Goal: Transaction & Acquisition: Purchase product/service

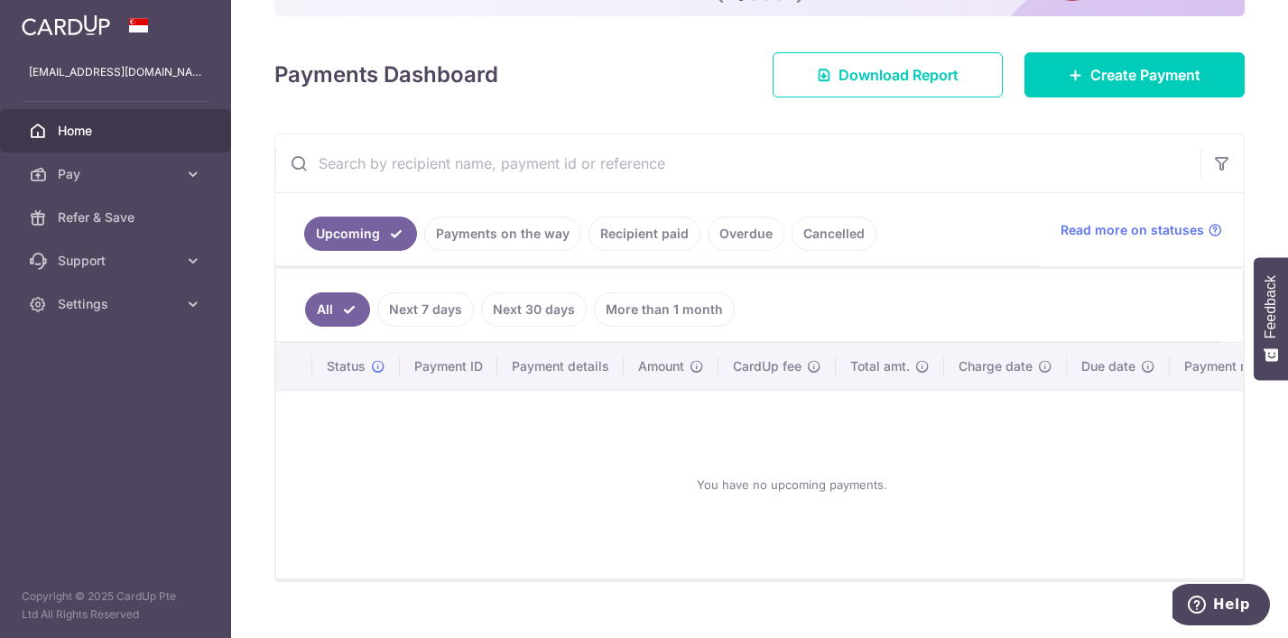
scroll to position [254, 0]
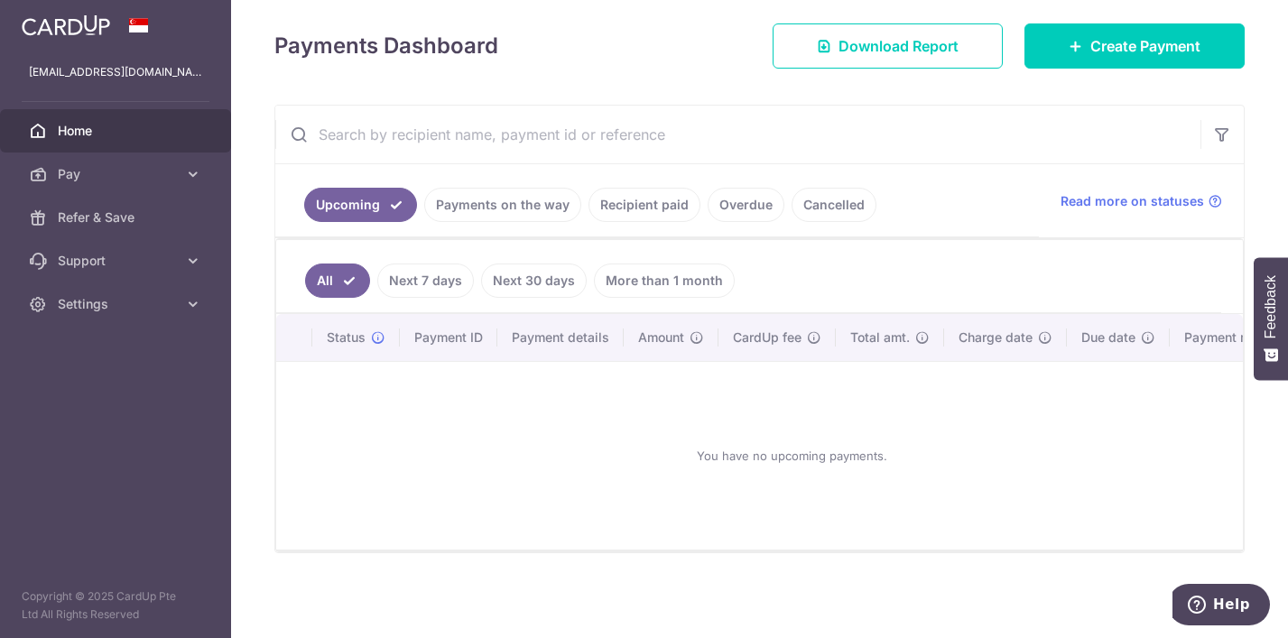
click at [674, 209] on link "Recipient paid" at bounding box center [644, 205] width 112 height 34
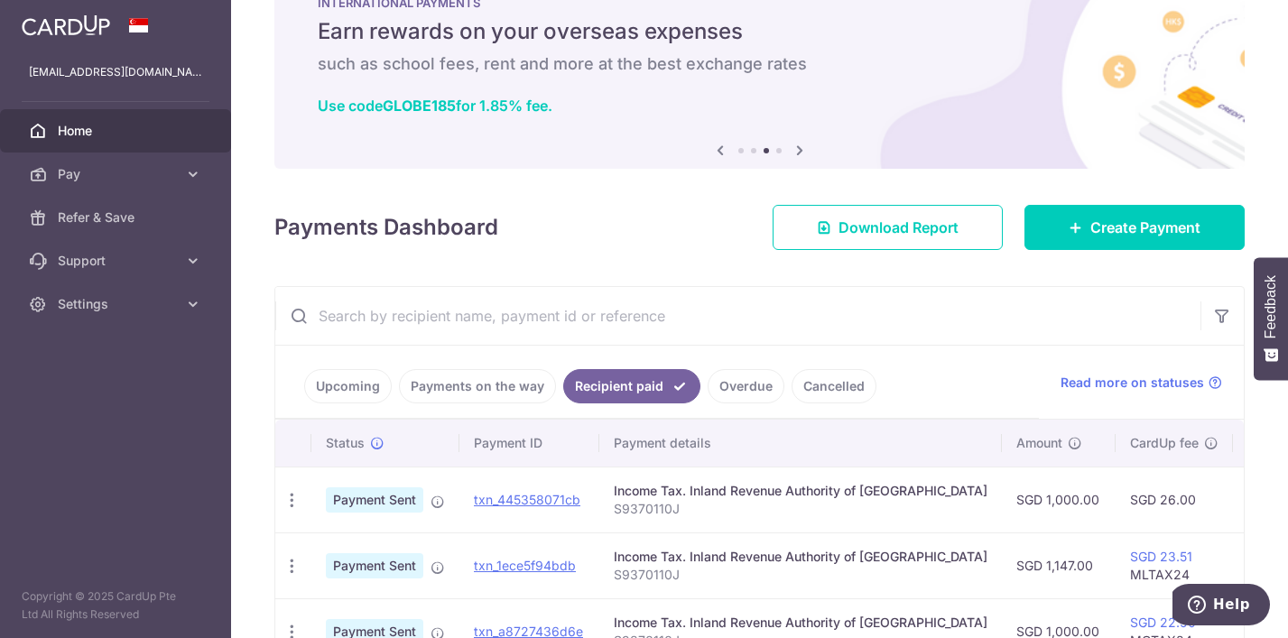
scroll to position [59, 0]
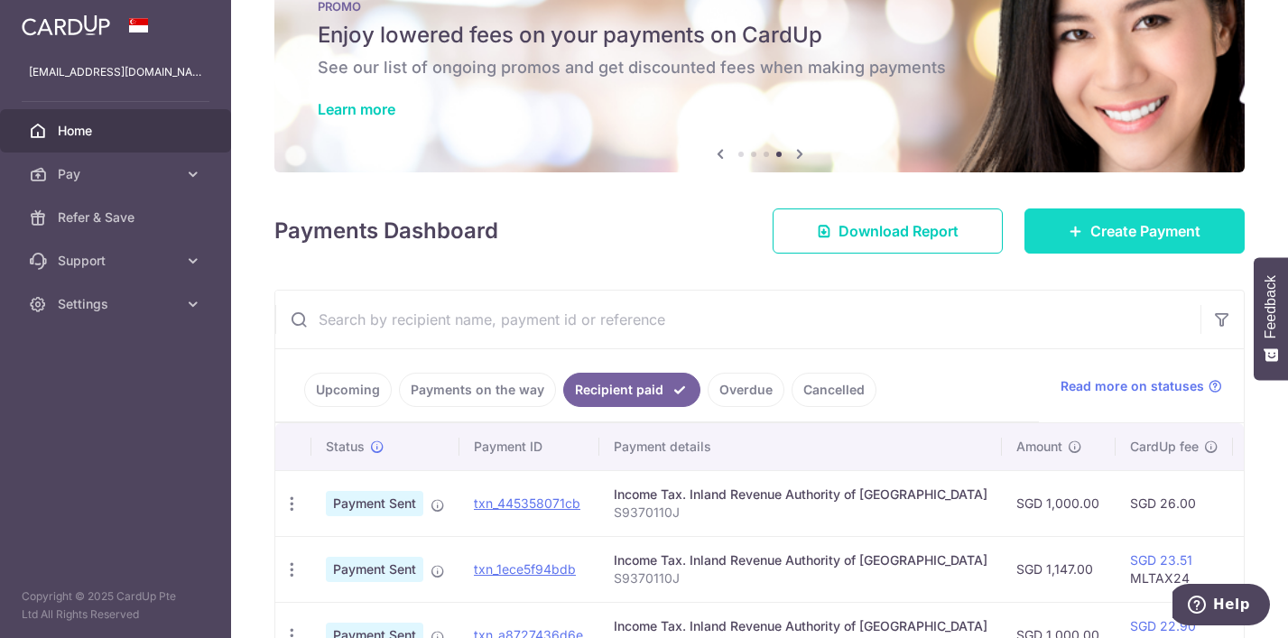
click at [1141, 235] on span "Create Payment" at bounding box center [1145, 231] width 110 height 22
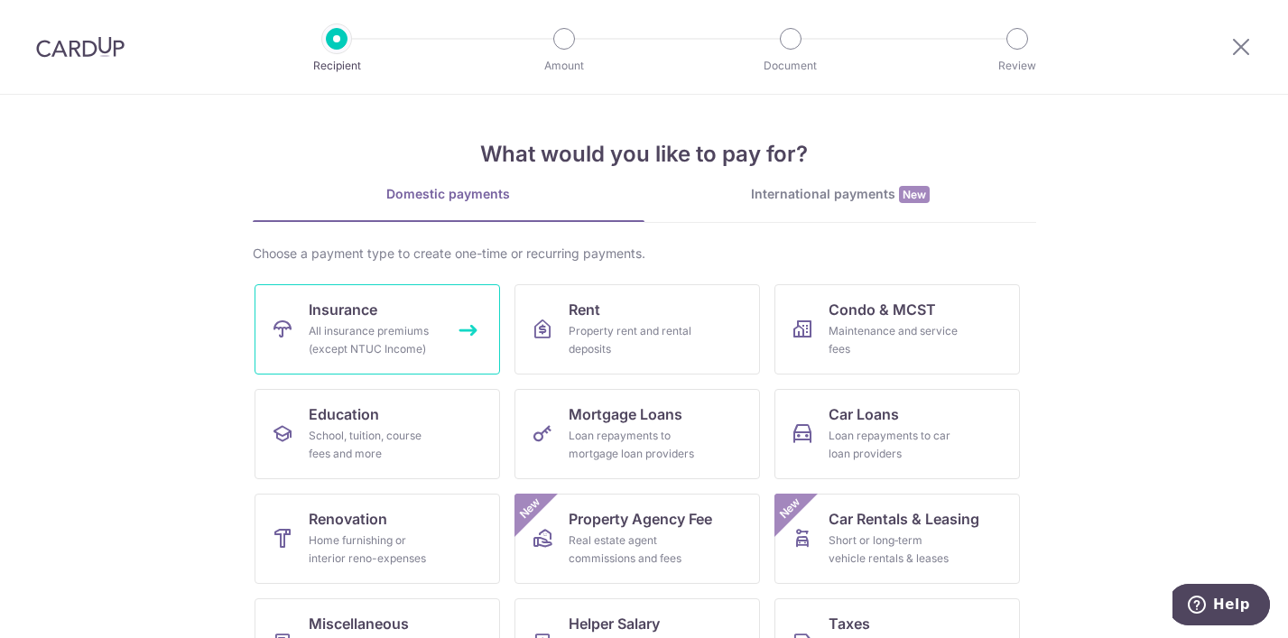
click at [412, 337] on div "All insurance premiums (except NTUC Income)" at bounding box center [374, 340] width 130 height 36
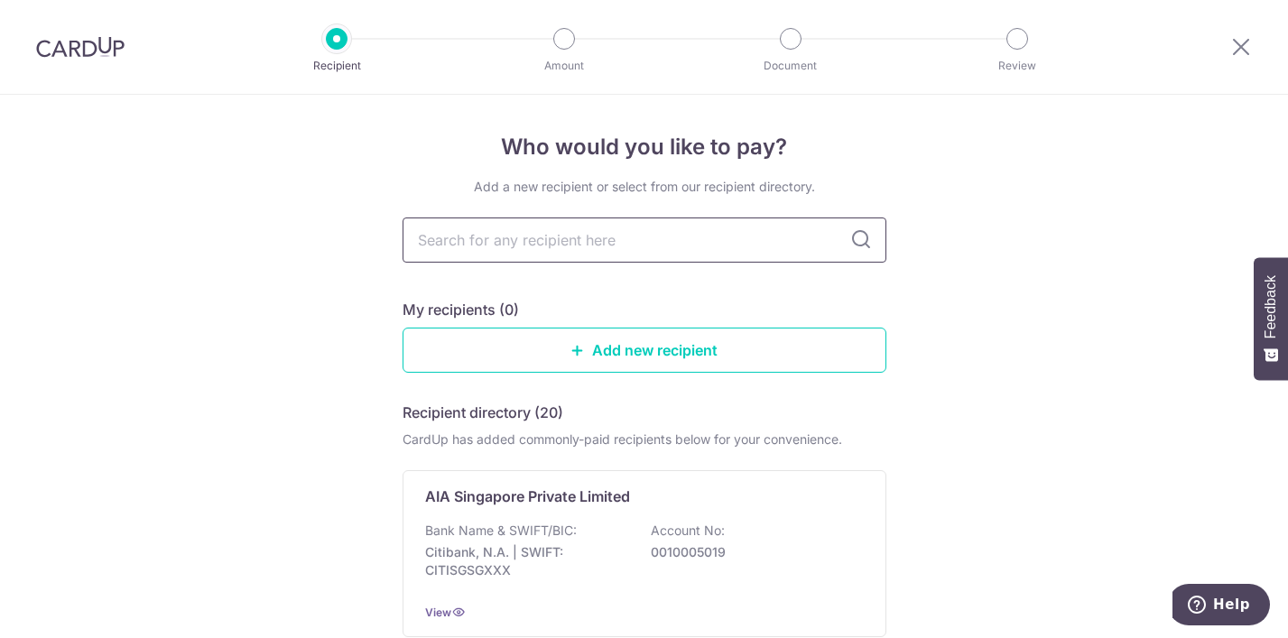
drag, startPoint x: 0, startPoint y: 0, endPoint x: 723, endPoint y: 233, distance: 759.6
click at [723, 233] on input "text" at bounding box center [645, 240] width 484 height 45
click at [709, 234] on input "text" at bounding box center [645, 240] width 484 height 45
type input "S"
type input "Aviva"
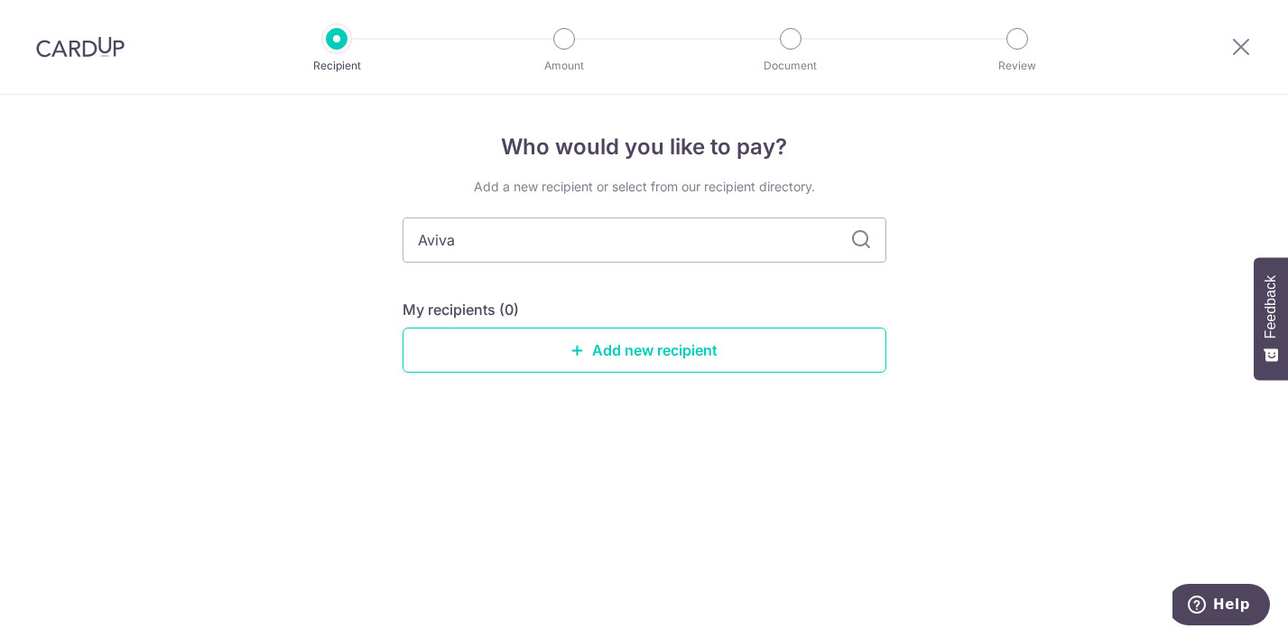
click at [855, 241] on icon at bounding box center [861, 240] width 22 height 22
drag, startPoint x: 517, startPoint y: 248, endPoint x: 181, endPoint y: 222, distance: 336.8
click at [181, 222] on div "Who would you like to pay? Add a new recipient or select from our recipient dir…" at bounding box center [644, 366] width 1288 height 543
click at [775, 246] on input "text" at bounding box center [645, 240] width 484 height 45
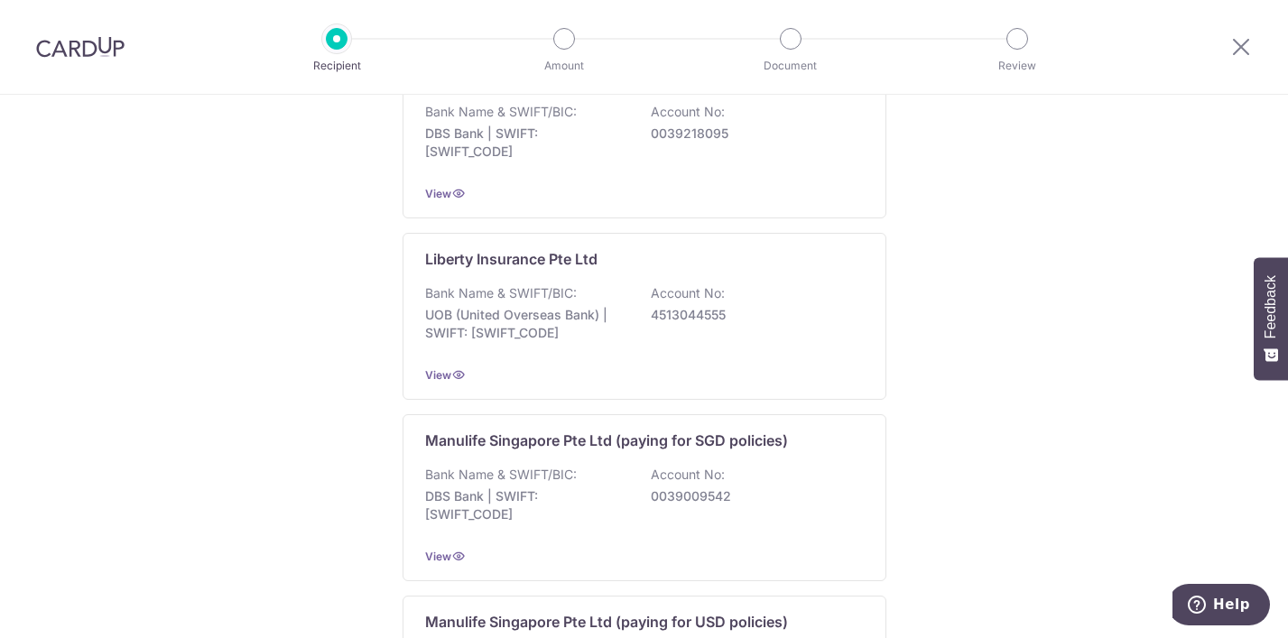
scroll to position [1827, 0]
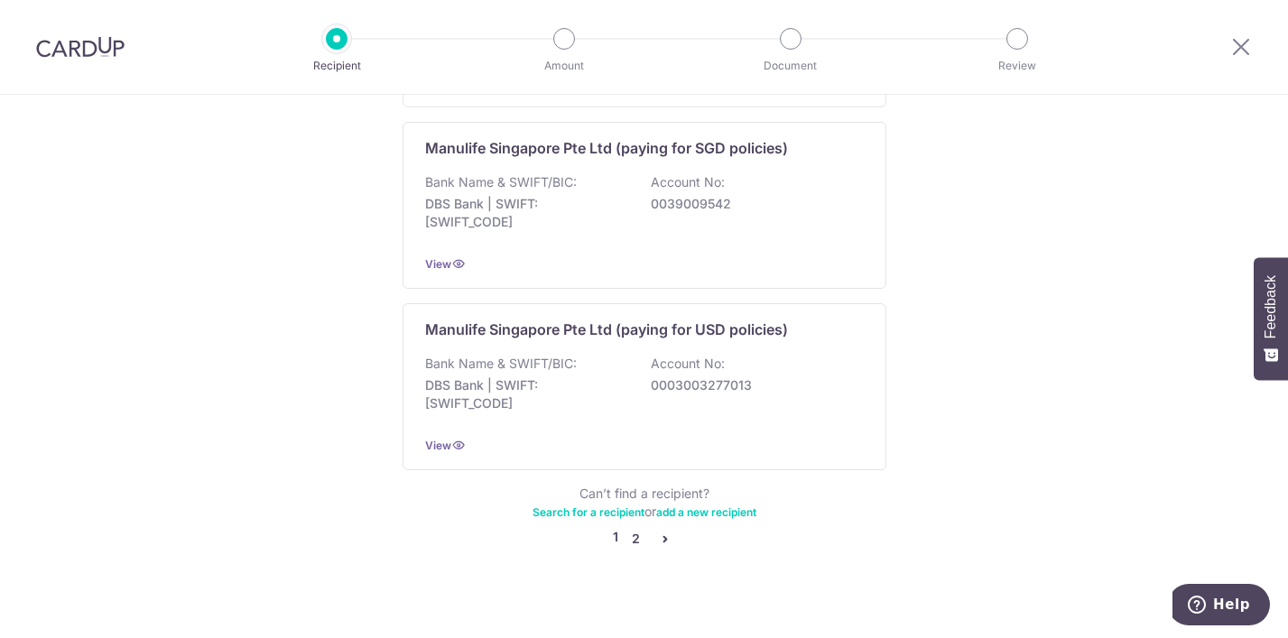
click at [635, 528] on link "2" at bounding box center [637, 539] width 22 height 22
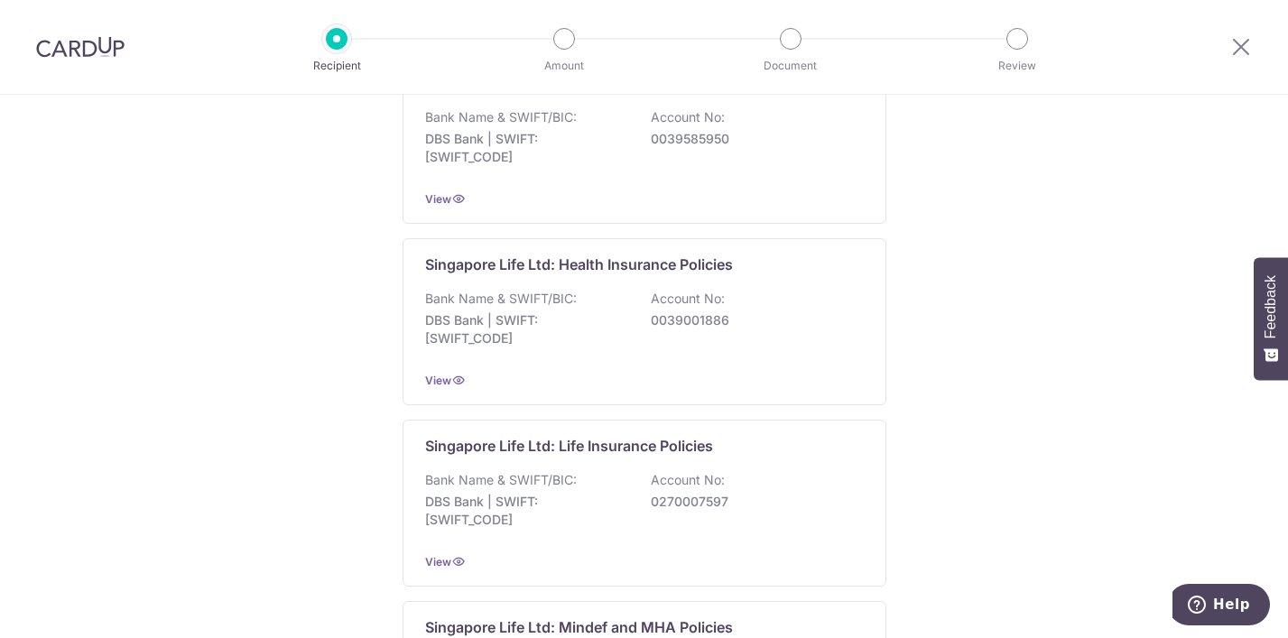
scroll to position [632, 0]
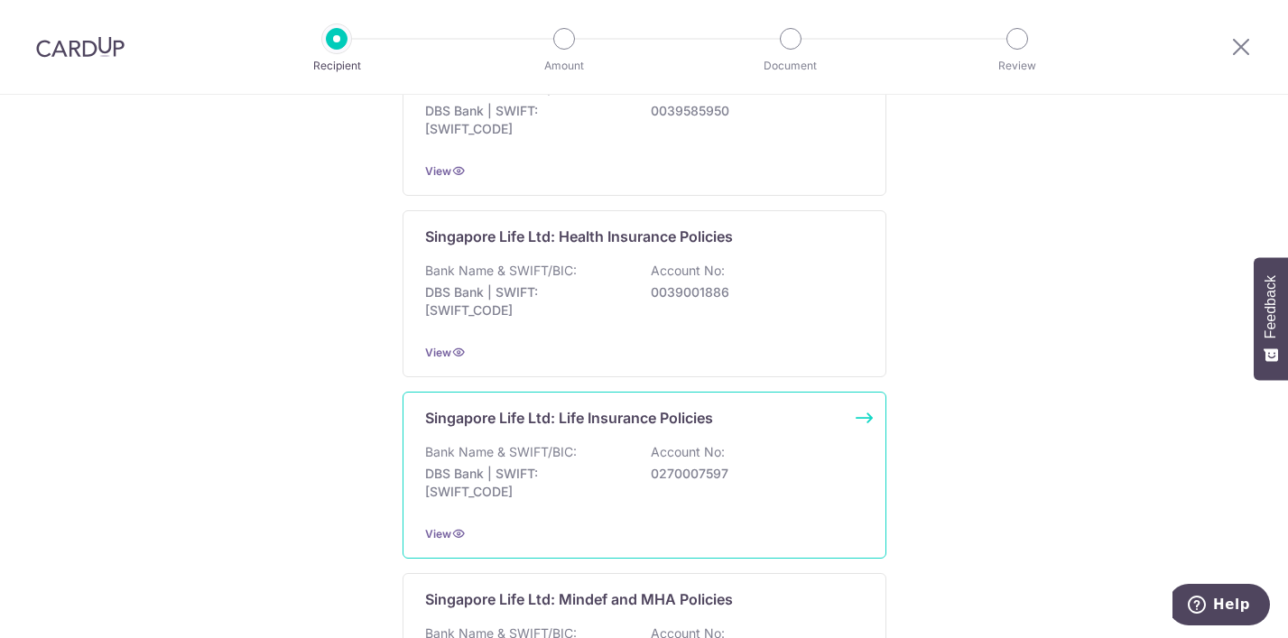
click at [765, 430] on div "Singapore Life Ltd: Life Insurance Policies Bank Name & SWIFT/BIC: DBS Bank | S…" at bounding box center [645, 475] width 484 height 167
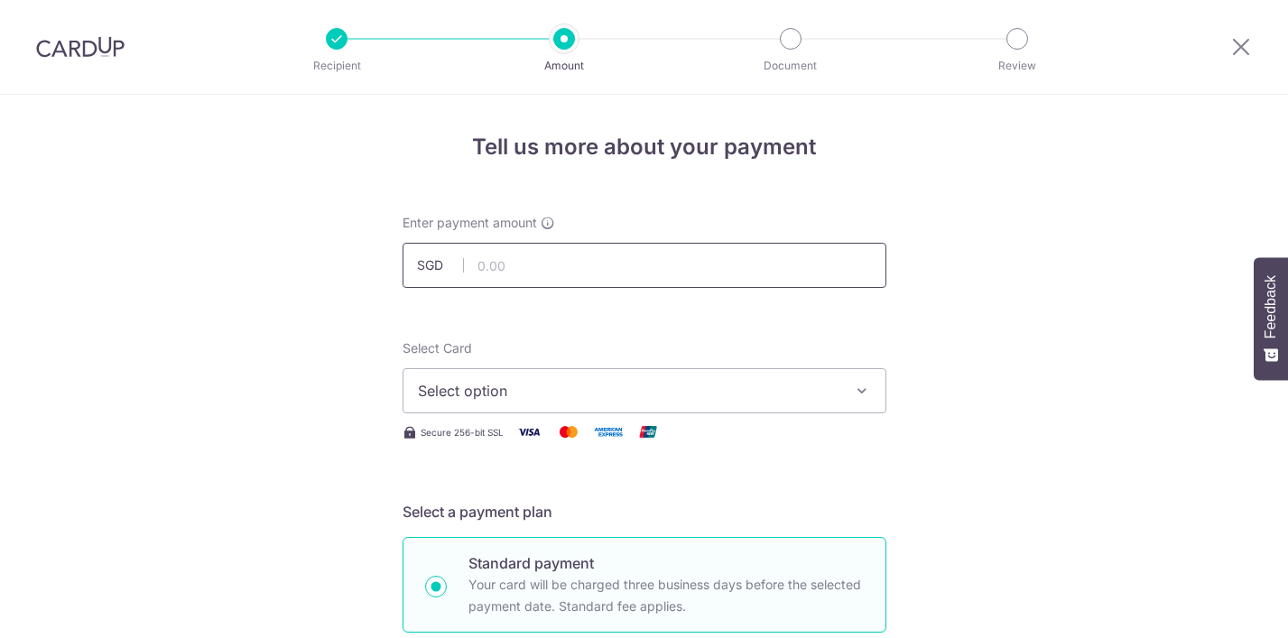
click at [627, 247] on input "text" at bounding box center [645, 265] width 484 height 45
type input "3,769.00"
click at [531, 402] on button "Select option" at bounding box center [645, 390] width 484 height 45
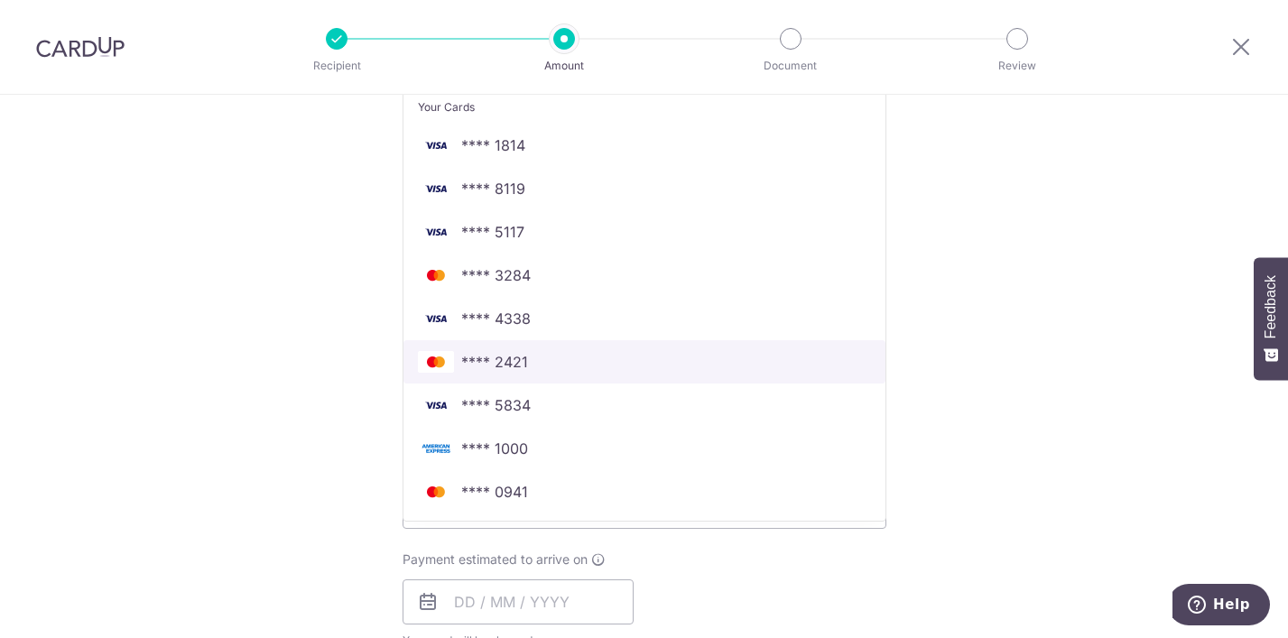
scroll to position [451, 0]
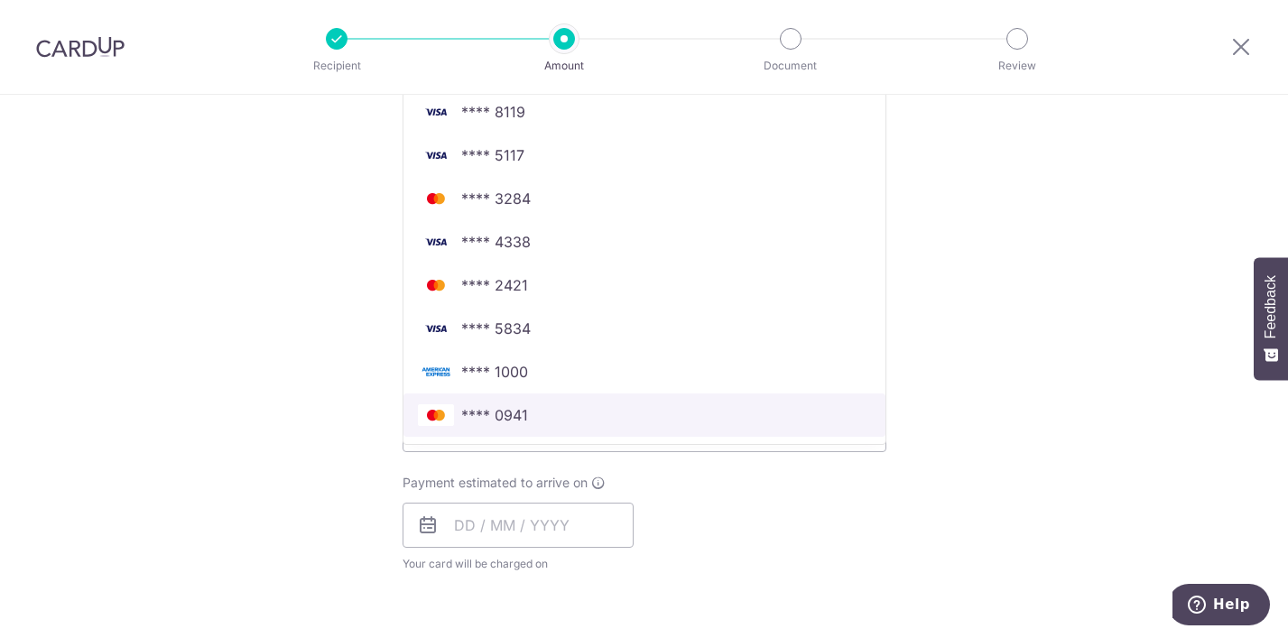
click at [556, 421] on span "**** 0941" at bounding box center [644, 415] width 453 height 22
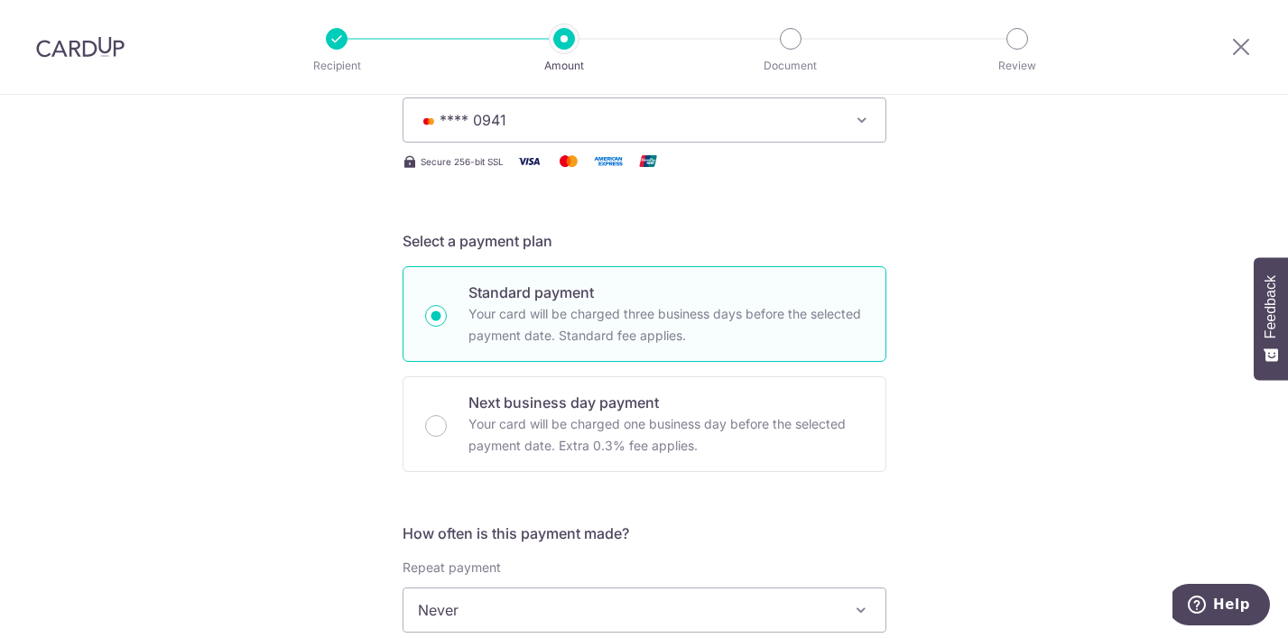
scroll to position [361, 0]
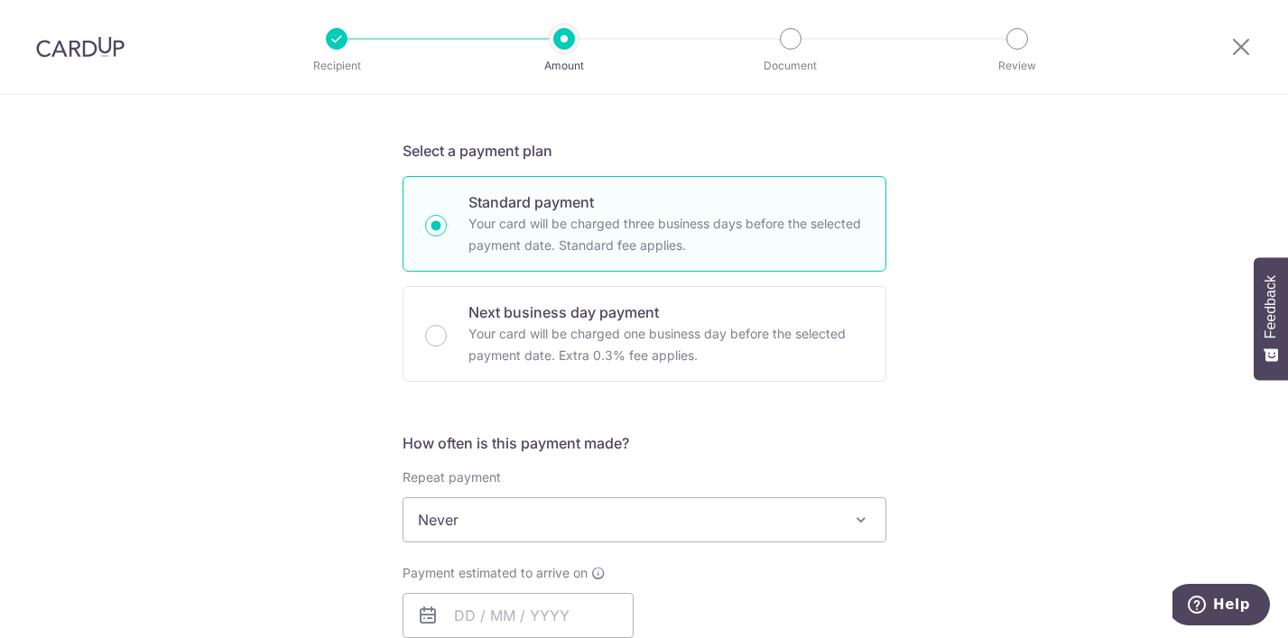
click at [515, 508] on span "Never" at bounding box center [644, 519] width 482 height 43
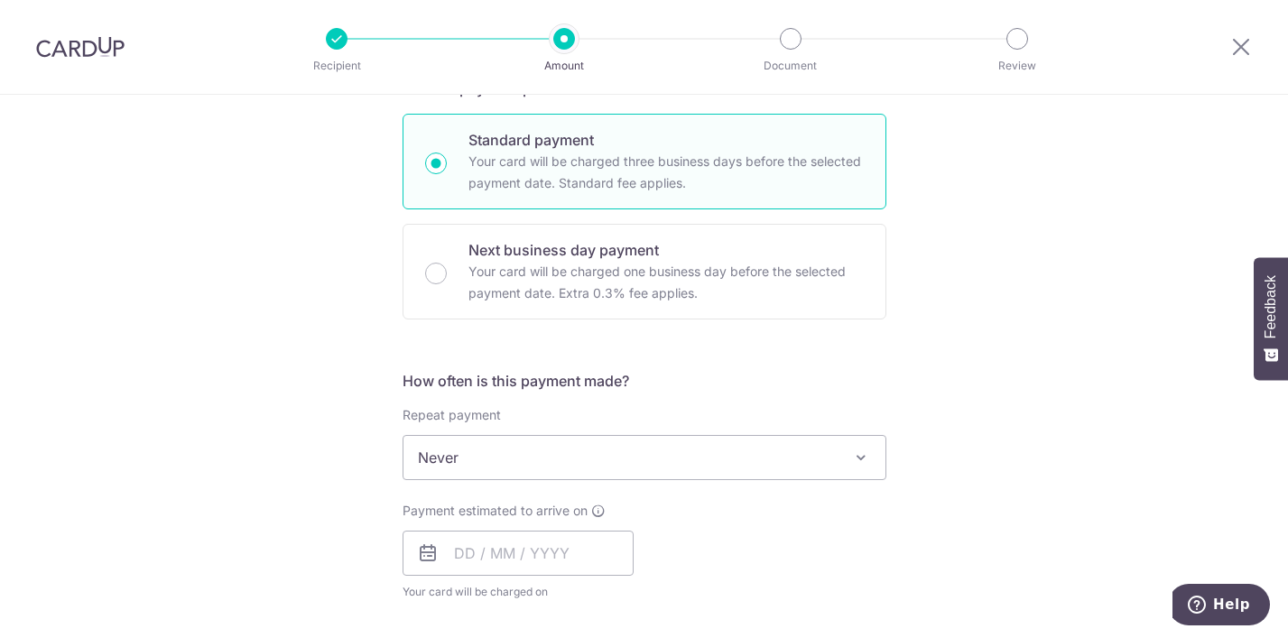
scroll to position [451, 0]
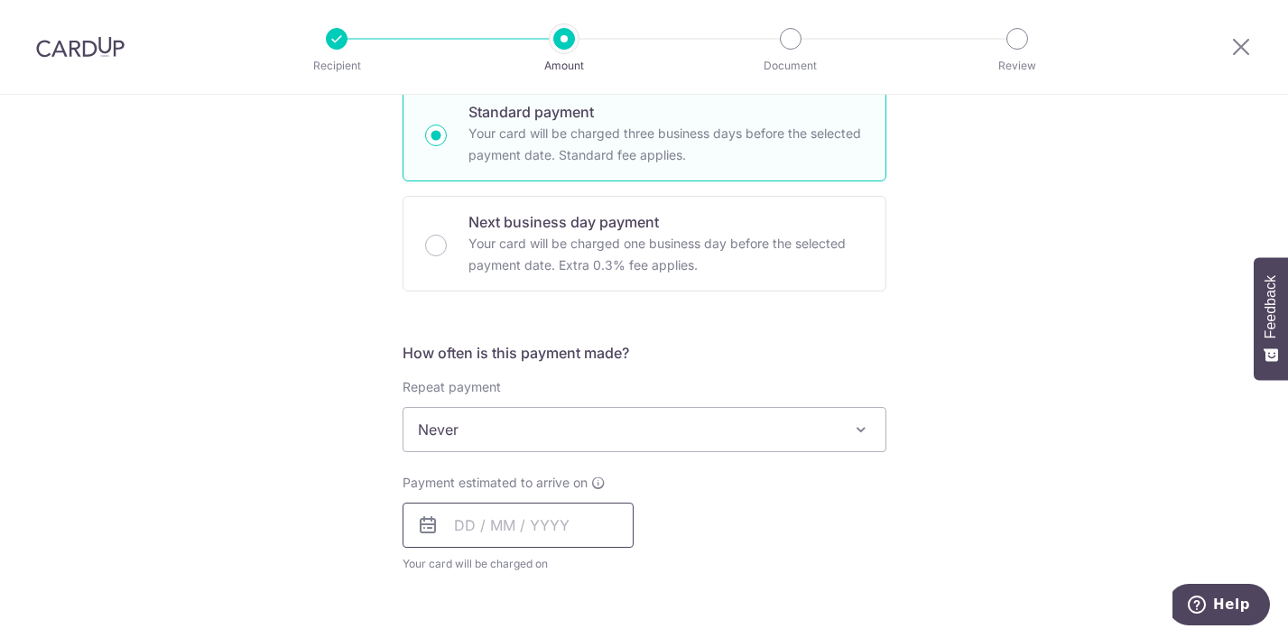
click at [578, 517] on input "text" at bounding box center [518, 525] width 231 height 45
click at [264, 466] on div "Tell us more about your payment Enter payment amount SGD 3,769.00 3769.00 Selec…" at bounding box center [644, 459] width 1288 height 1633
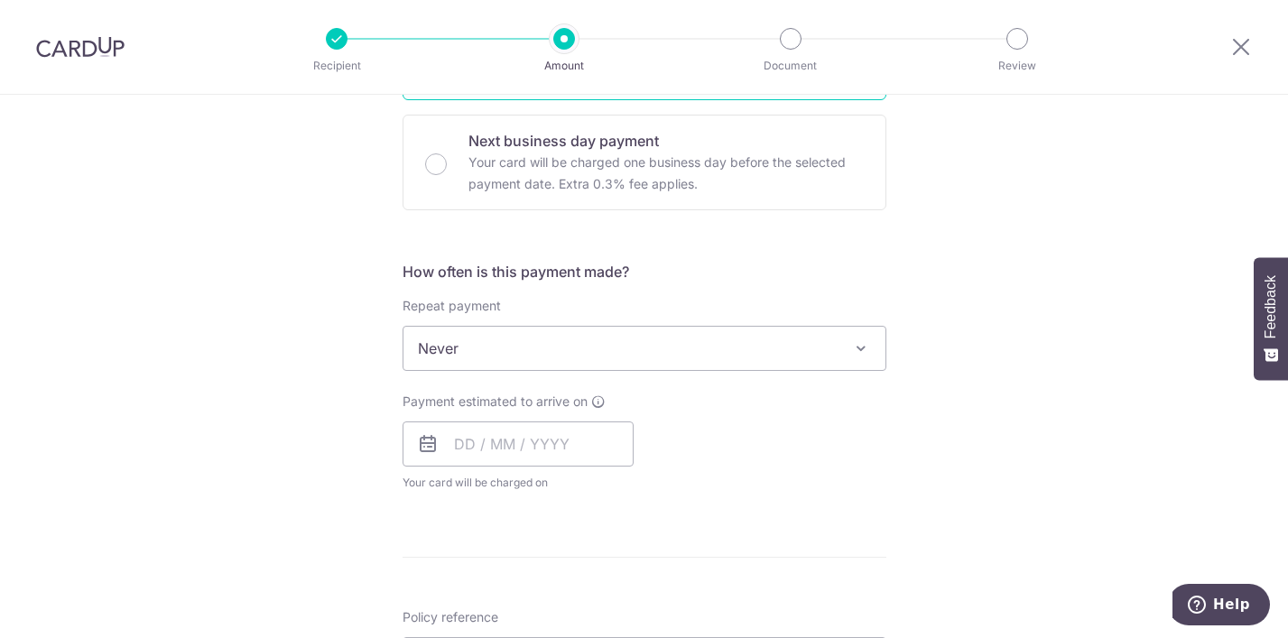
scroll to position [632, 0]
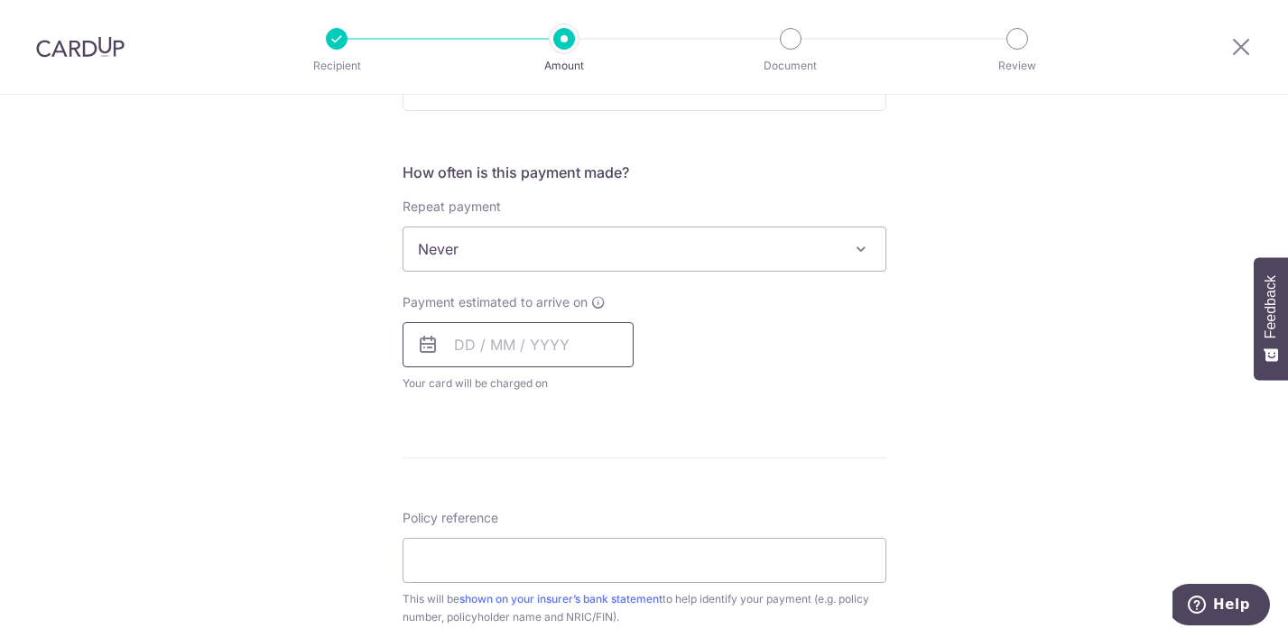
click at [530, 345] on input "text" at bounding box center [518, 344] width 231 height 45
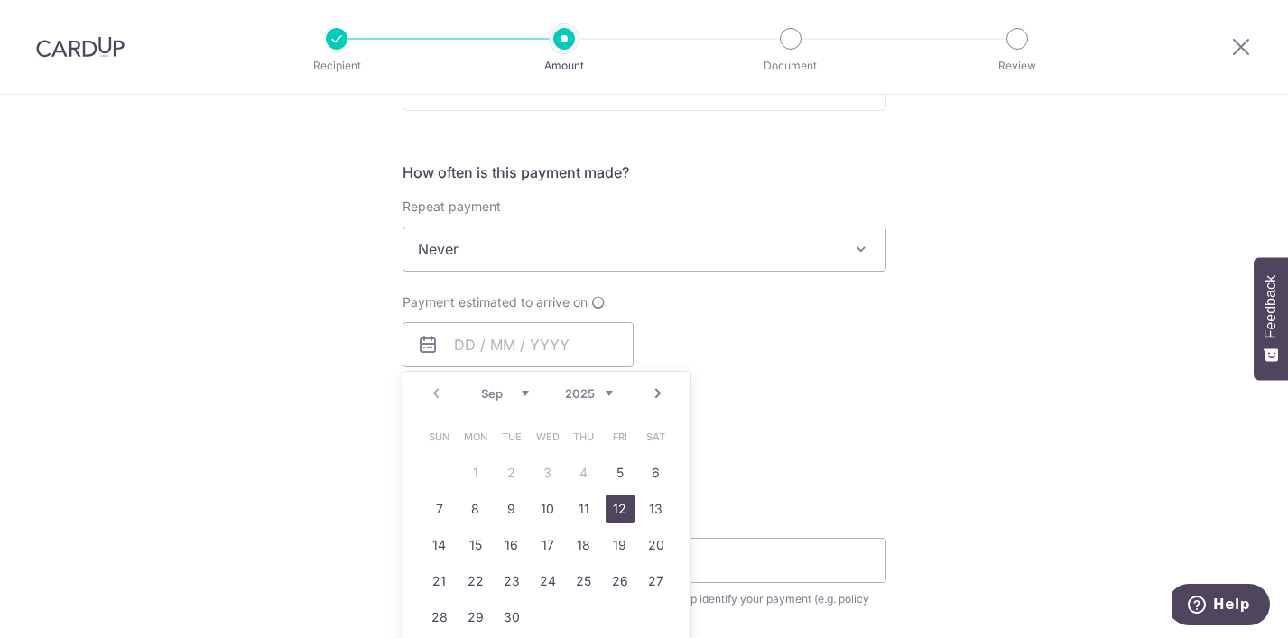
click at [613, 508] on link "12" at bounding box center [620, 509] width 29 height 29
type input "12/09/2025"
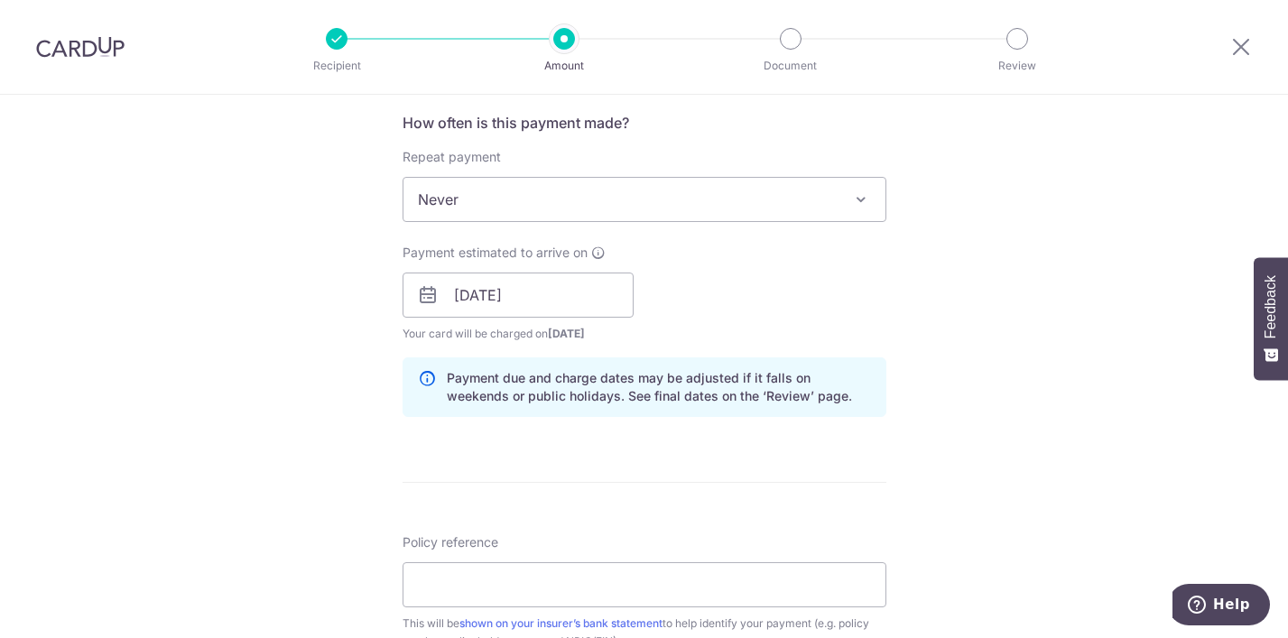
scroll to position [722, 0]
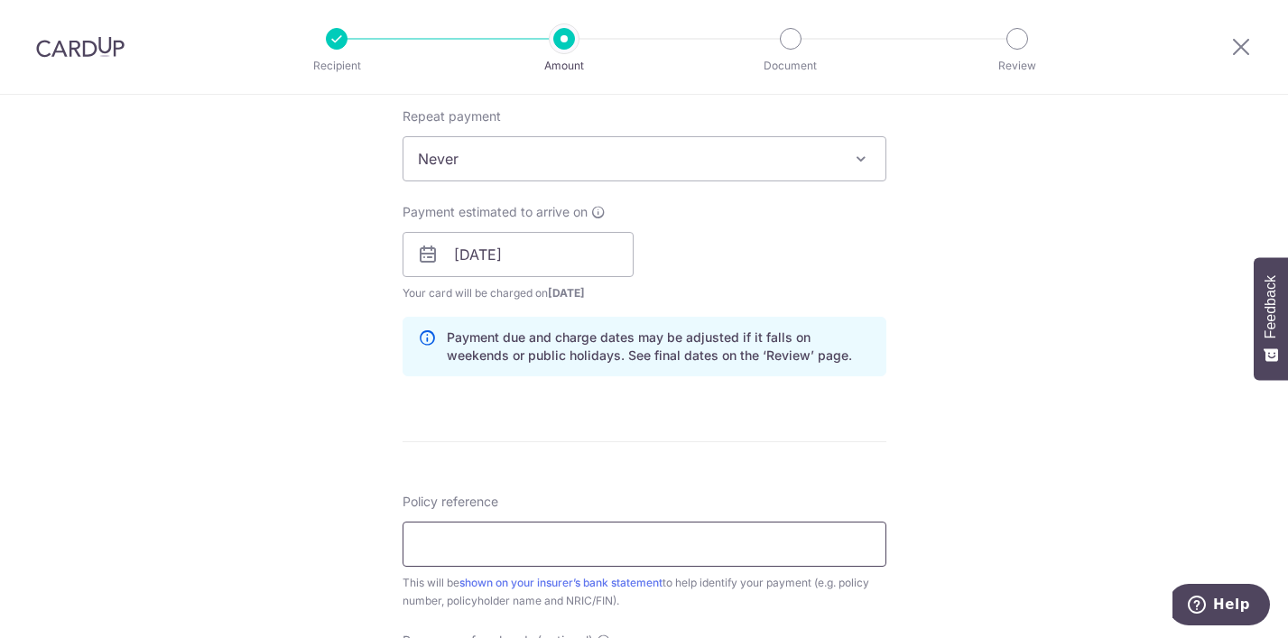
click at [599, 541] on input "Policy reference" at bounding box center [645, 544] width 484 height 45
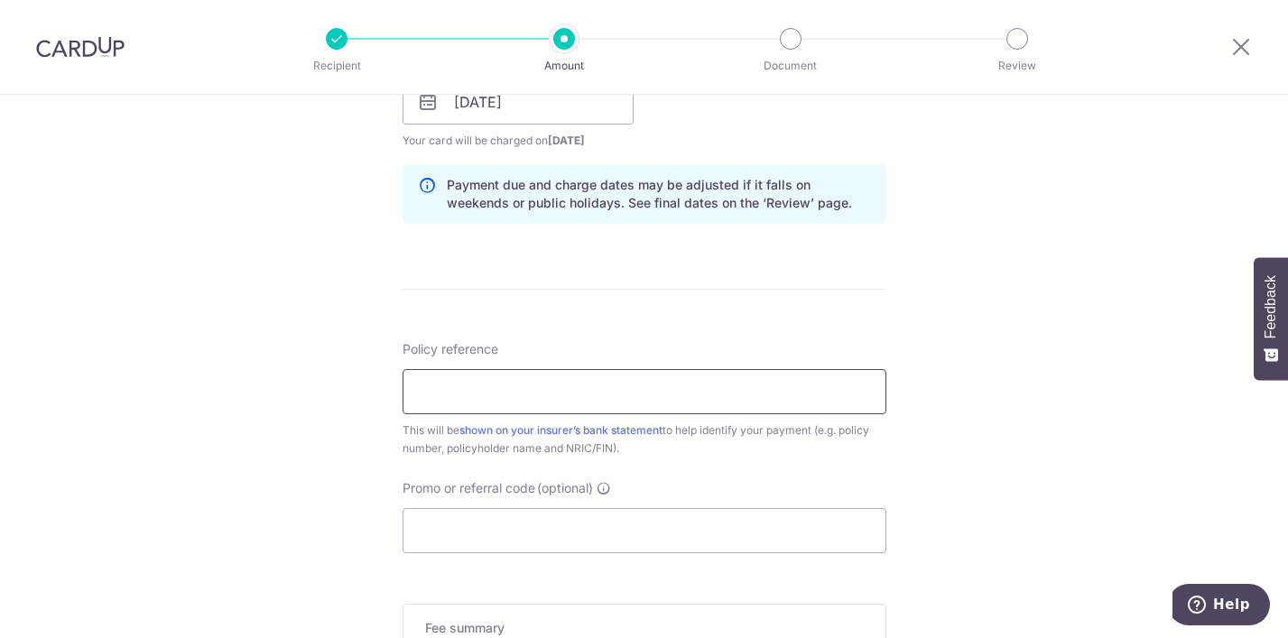
scroll to position [903, 0]
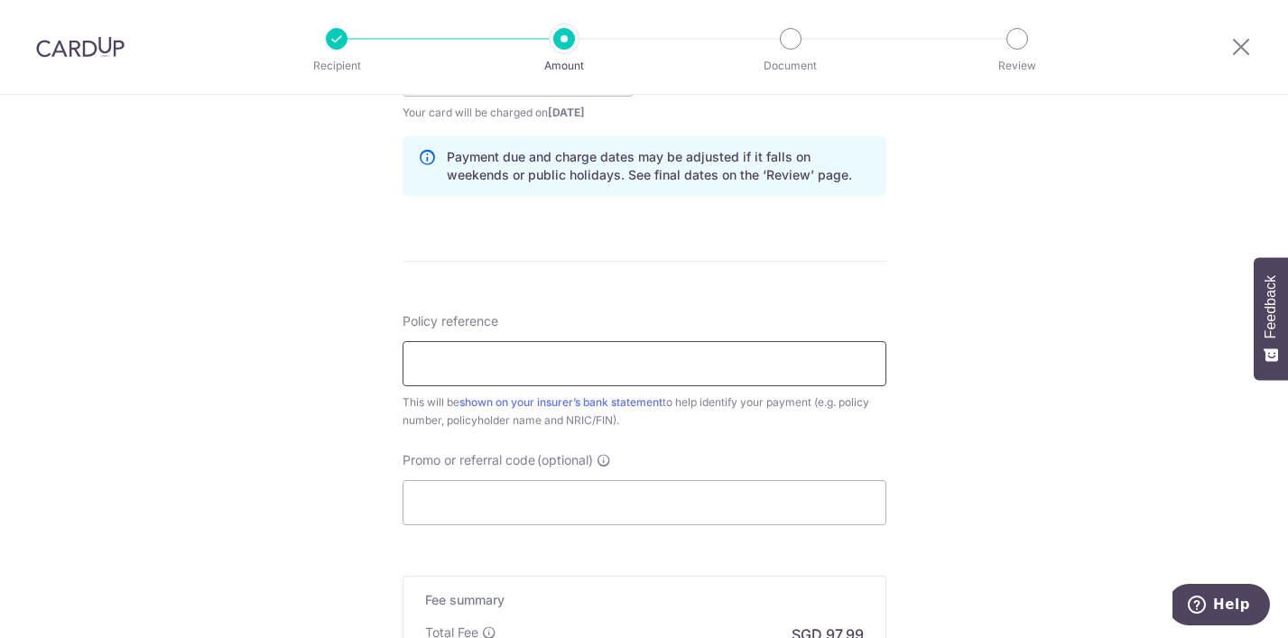
type input "0"
type input "P/N 06435300 Tang Yun Jie 110J"
click at [643, 496] on input "Promo or referral code (optional)" at bounding box center [645, 502] width 484 height 45
click at [1009, 474] on div "Tell us more about your payment Enter payment amount SGD 3,769.00 3769.00 Selec…" at bounding box center [644, 45] width 1288 height 1707
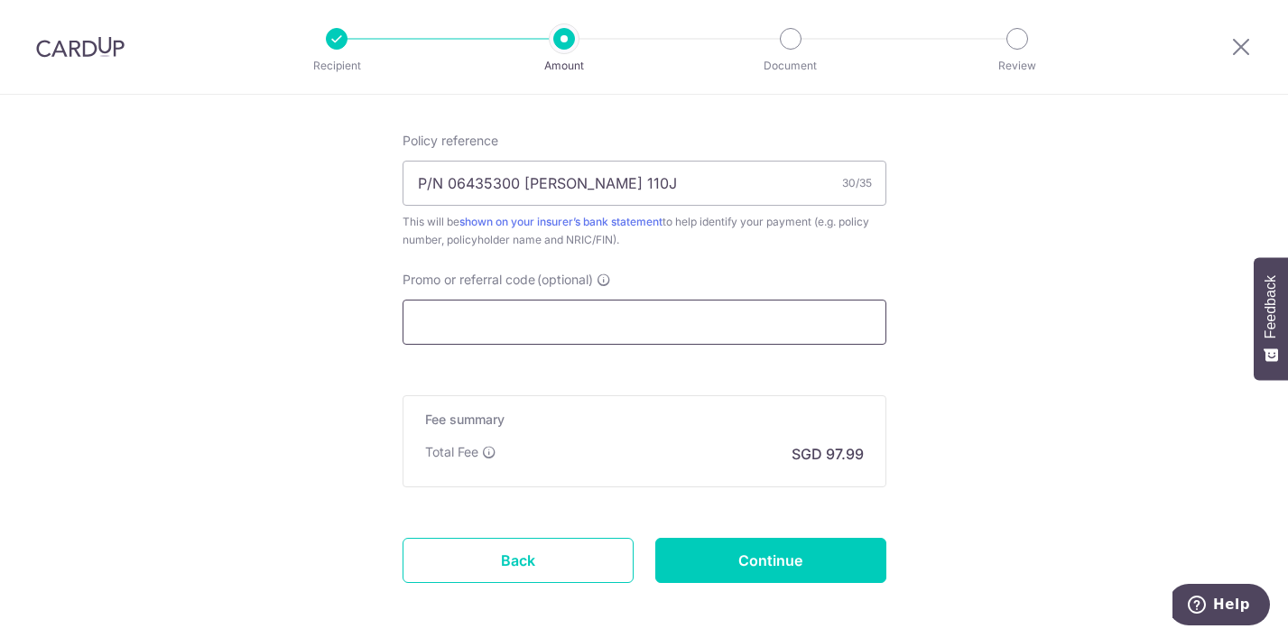
click at [663, 328] on input "Promo or referral code (optional)" at bounding box center [645, 322] width 484 height 45
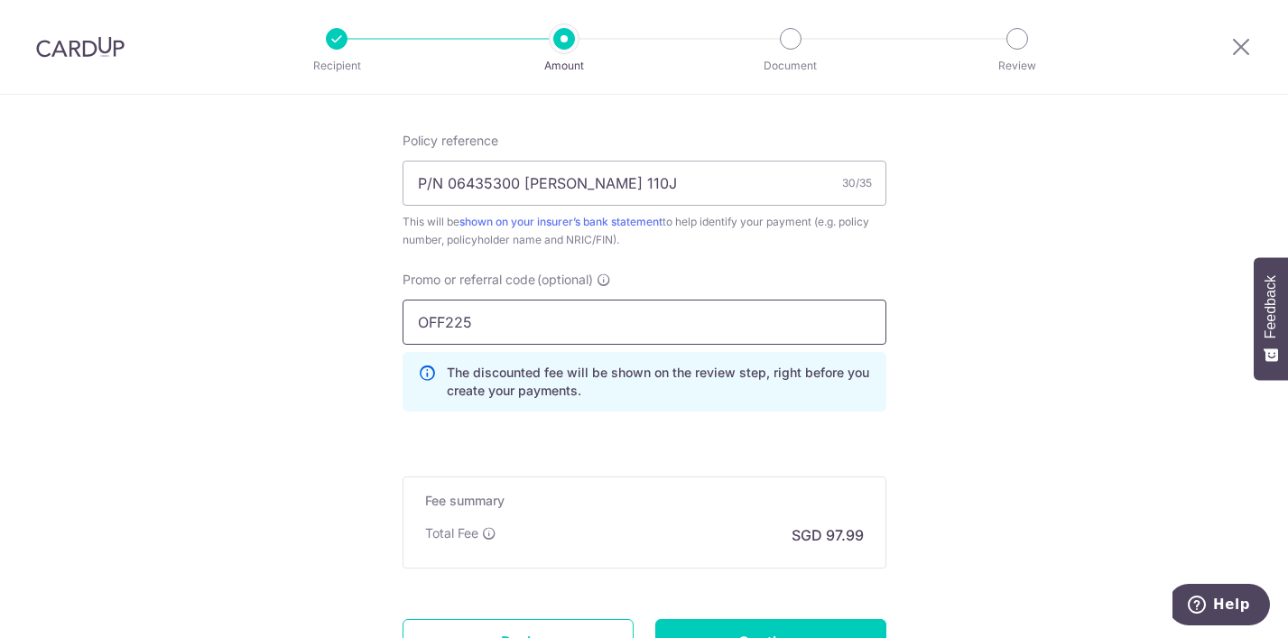
type input "OFF225"
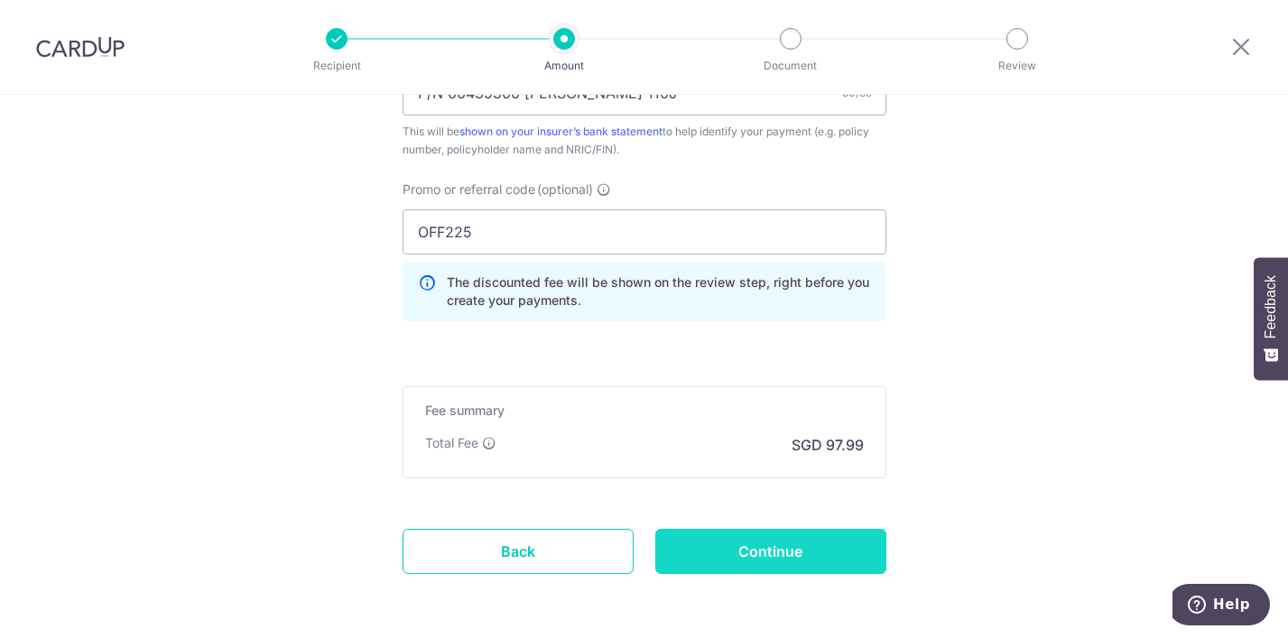
click at [803, 551] on input "Continue" at bounding box center [770, 551] width 231 height 45
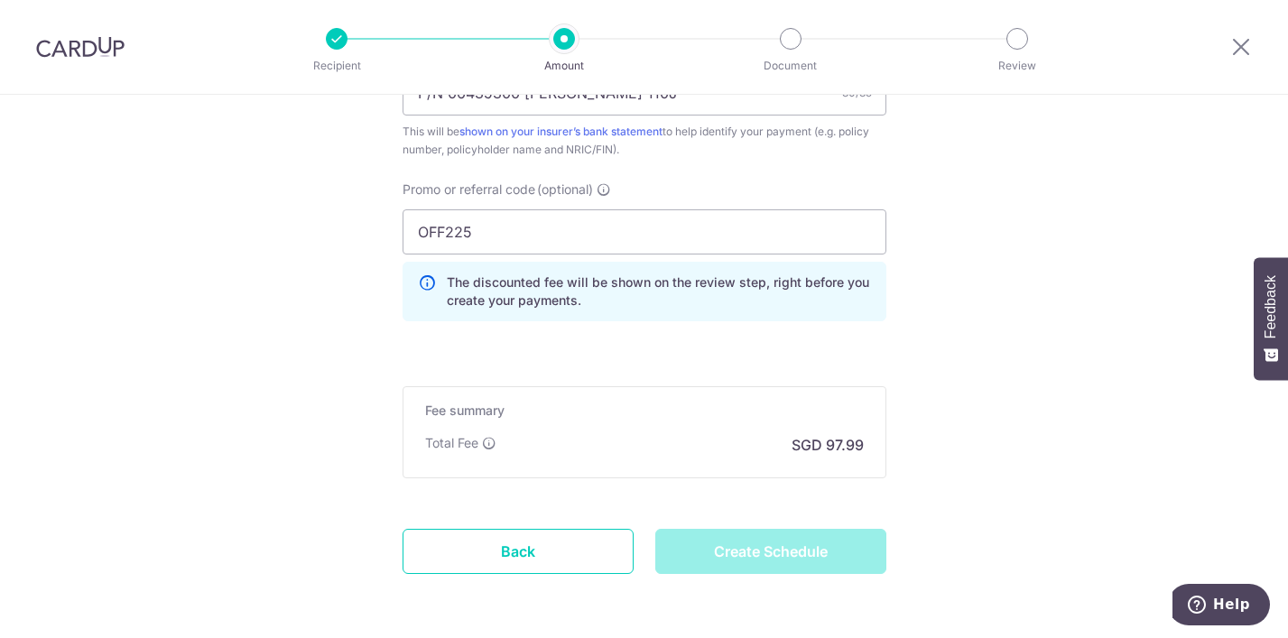
type input "Create Schedule"
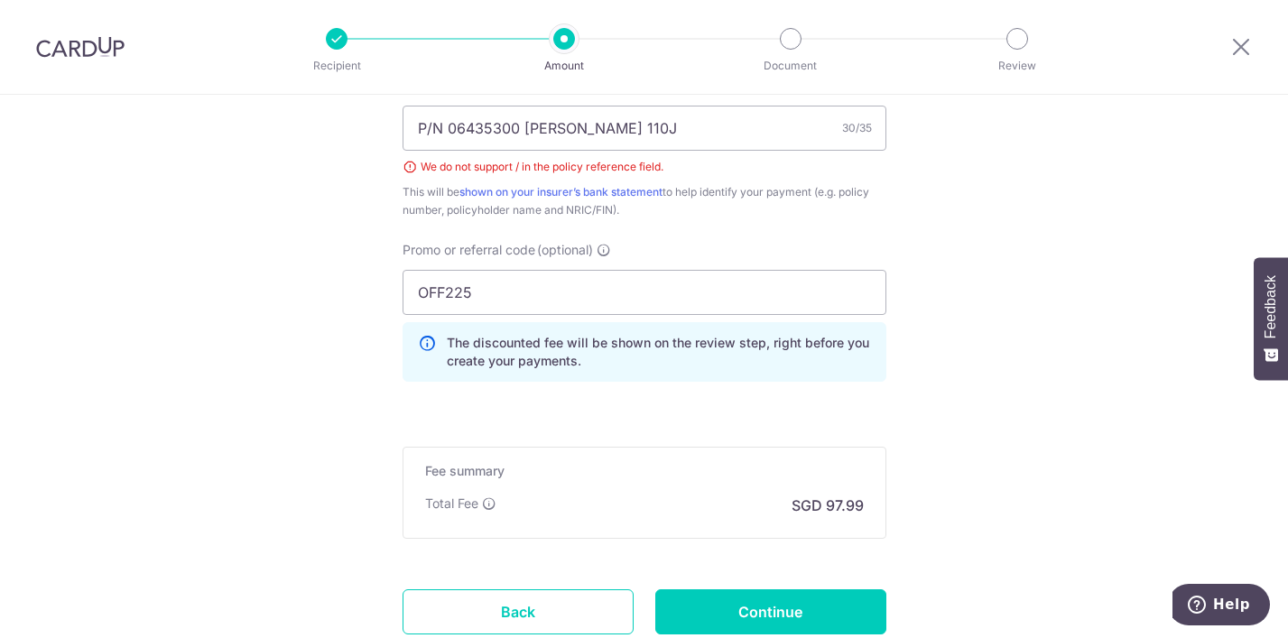
scroll to position [1111, 0]
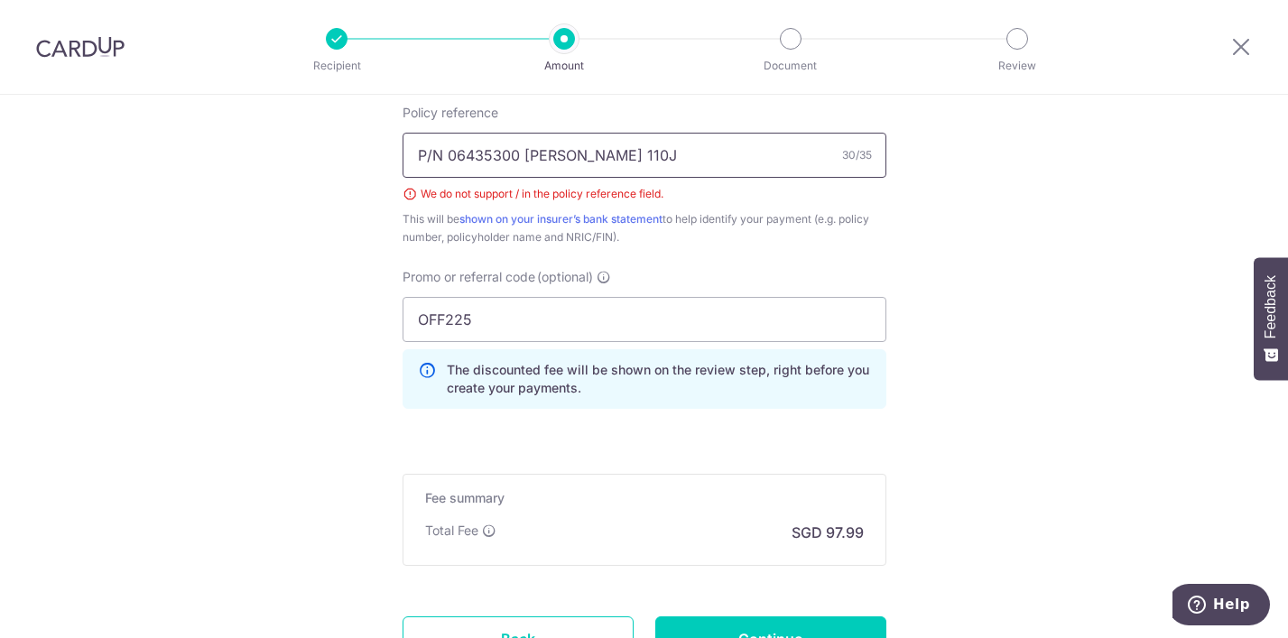
drag, startPoint x: 422, startPoint y: 155, endPoint x: 439, endPoint y: 156, distance: 16.3
click at [427, 156] on input "P/N 06435300 [PERSON_NAME] 110J" at bounding box center [645, 155] width 484 height 45
drag, startPoint x: 439, startPoint y: 156, endPoint x: 355, endPoint y: 141, distance: 85.3
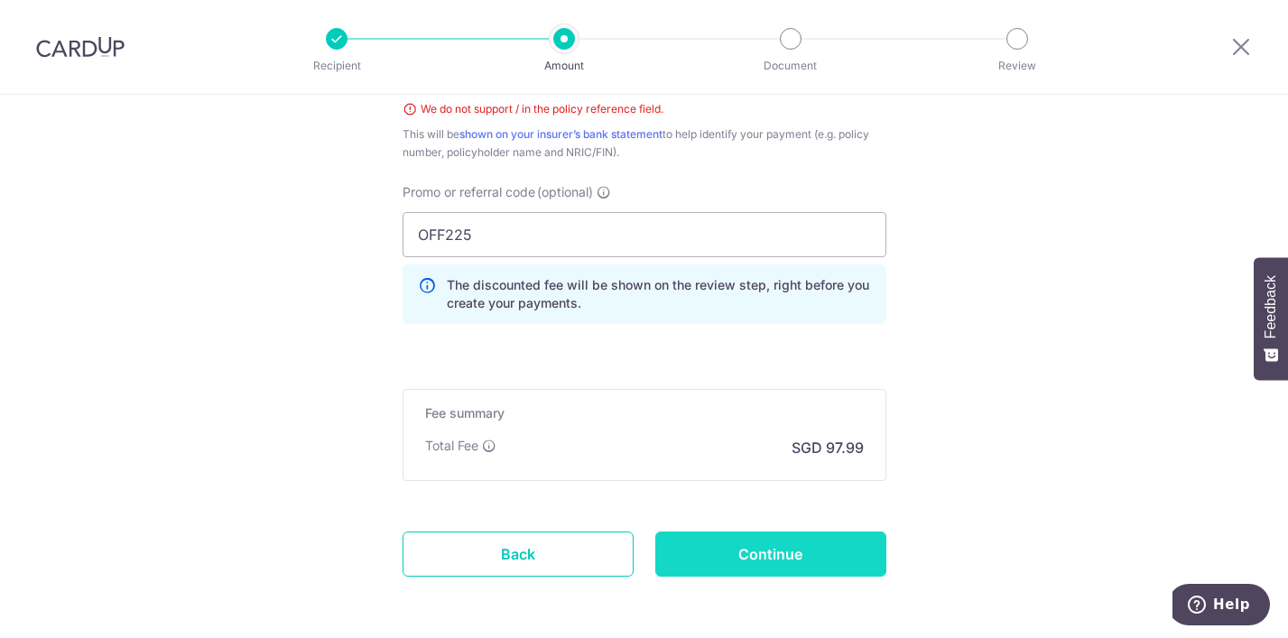
scroll to position [1270, 0]
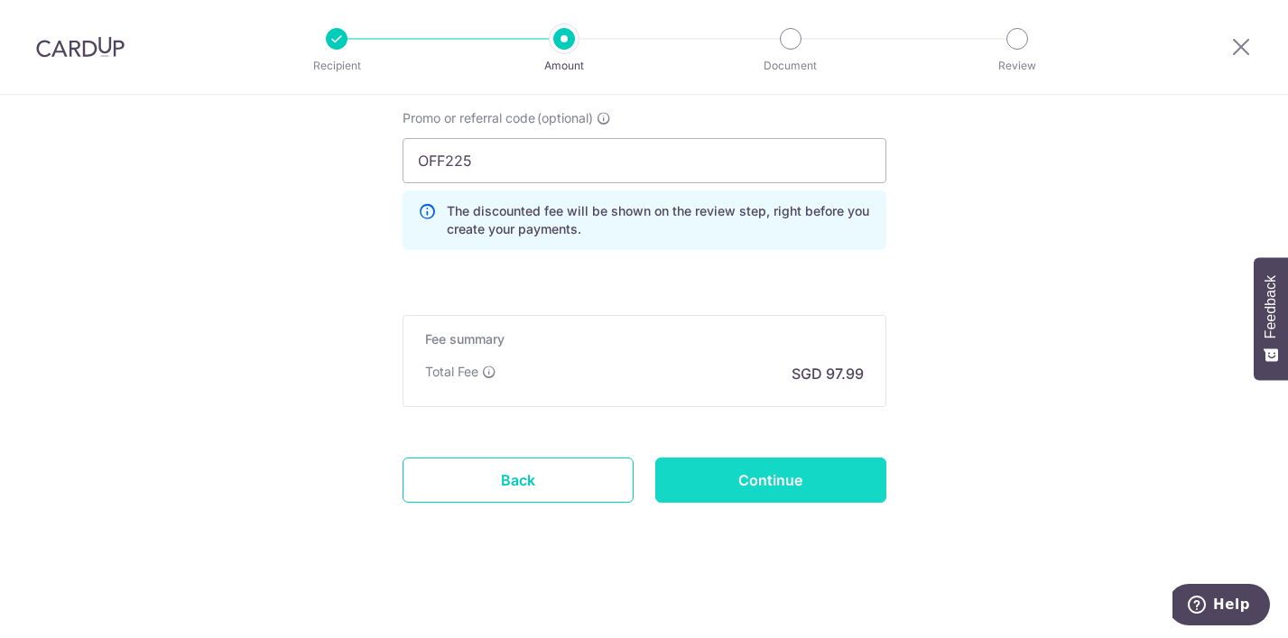
type input "06435300 [PERSON_NAME] 110J"
click at [738, 467] on input "Continue" at bounding box center [770, 480] width 231 height 45
type input "Create Schedule"
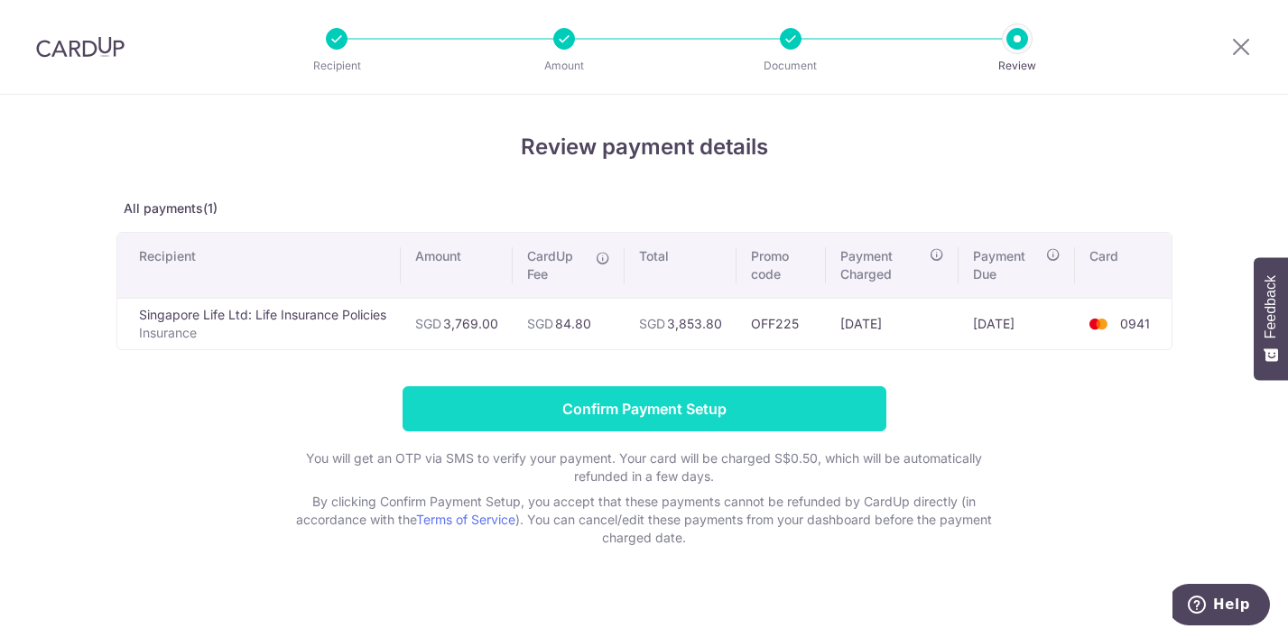
click at [721, 401] on input "Confirm Payment Setup" at bounding box center [645, 408] width 484 height 45
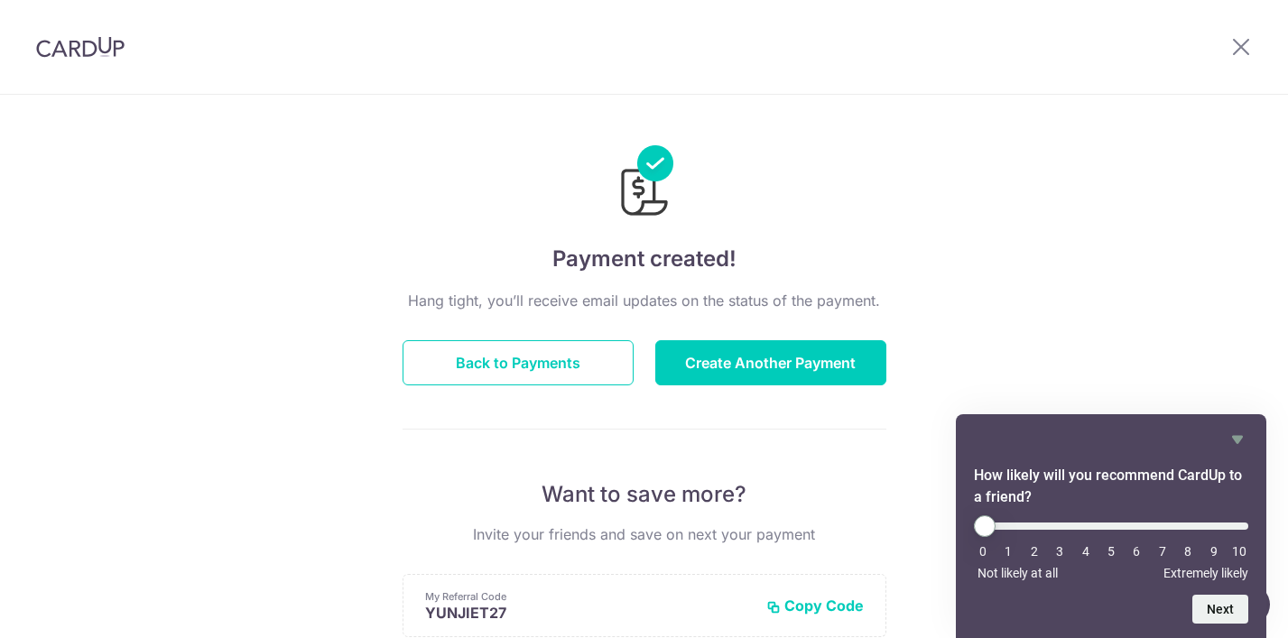
scroll to position [181, 0]
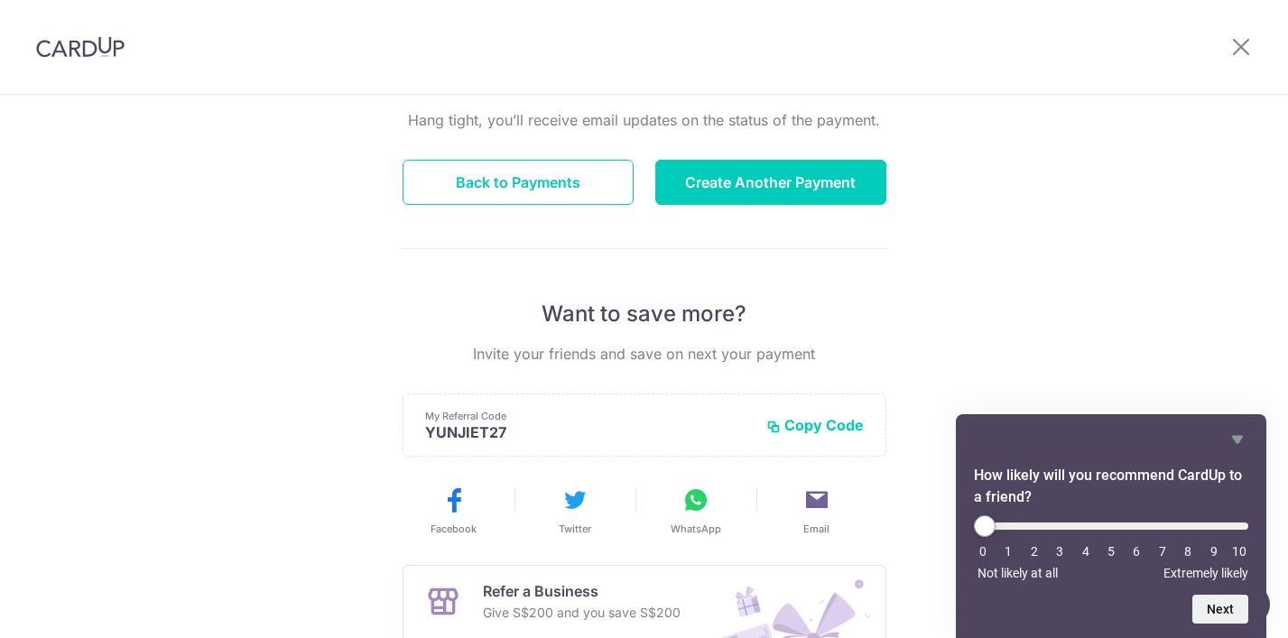
click at [822, 422] on button "Copy Code" at bounding box center [814, 425] width 97 height 18
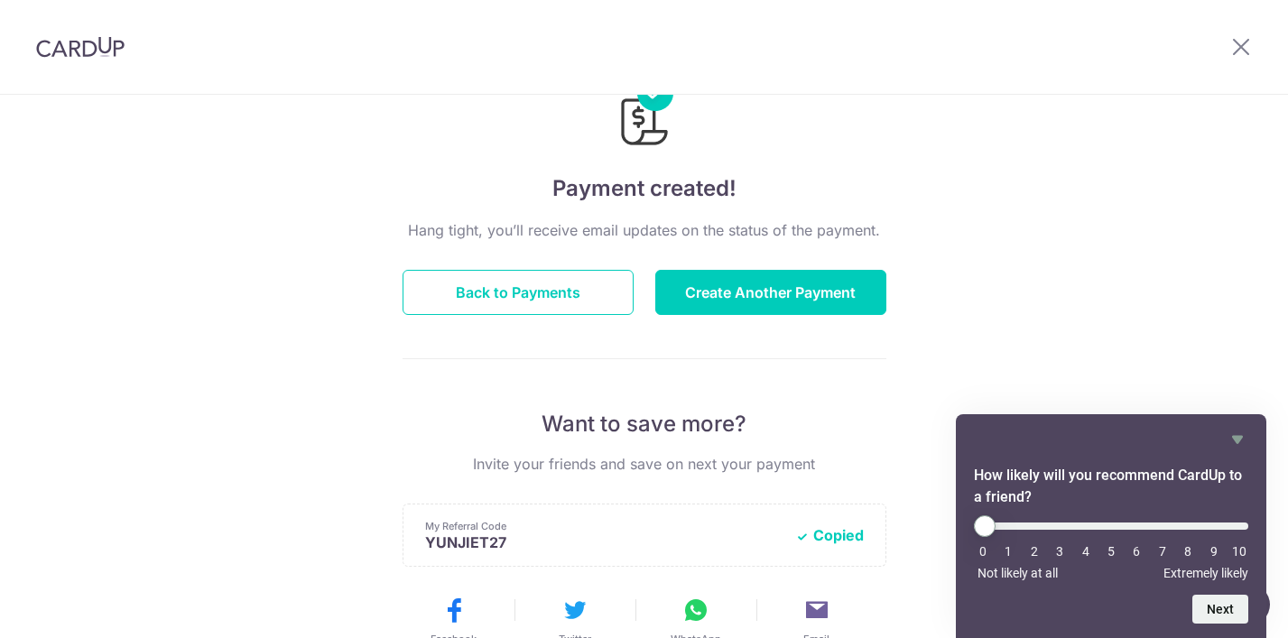
scroll to position [0, 0]
